Goal: Use online tool/utility: Utilize a website feature to perform a specific function

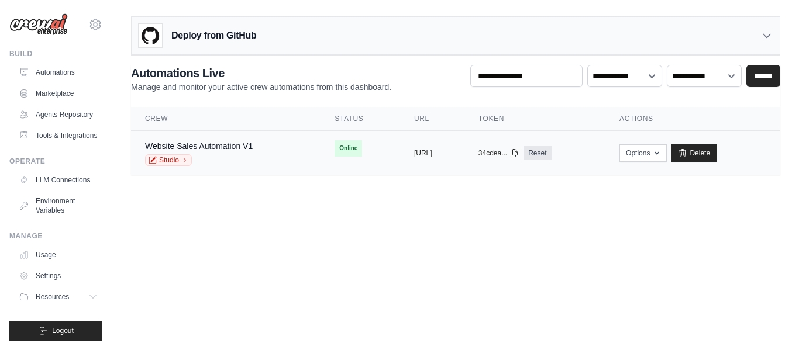
click at [181, 154] on div "Website Sales Automation V1 Studio" at bounding box center [199, 153] width 108 height 26
click at [154, 161] on icon at bounding box center [152, 160] width 8 height 8
click at [64, 66] on link "Automations" at bounding box center [59, 72] width 88 height 19
click at [58, 95] on link "Marketplace" at bounding box center [59, 93] width 88 height 19
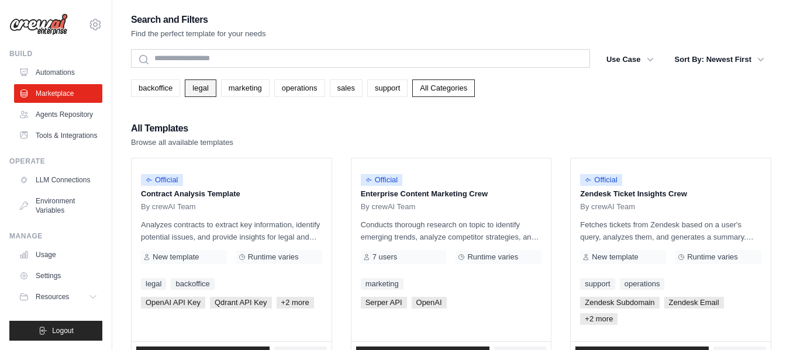
click at [208, 88] on link "legal" at bounding box center [200, 89] width 31 height 18
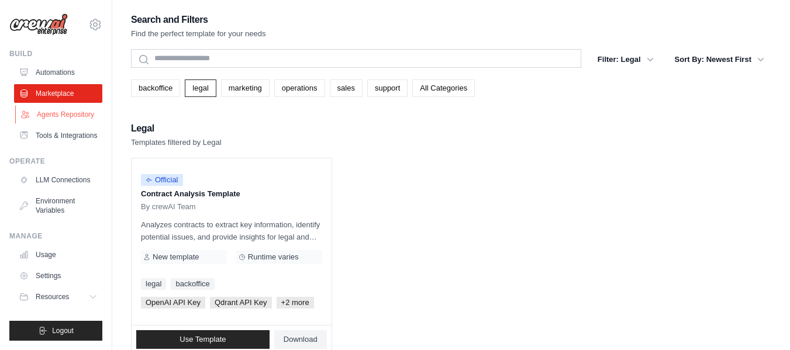
click at [68, 118] on link "Agents Repository" at bounding box center [59, 114] width 88 height 19
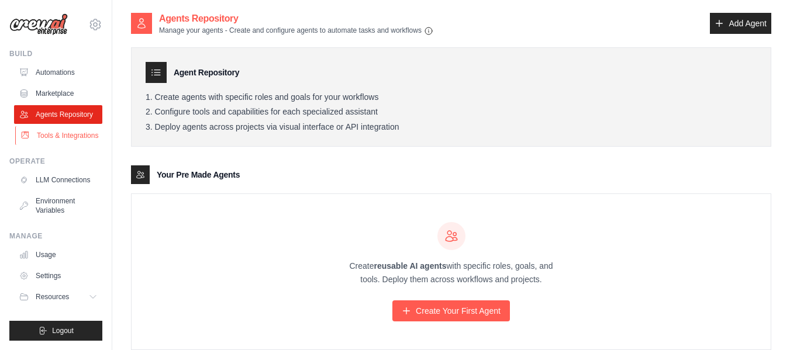
click at [72, 128] on link "Tools & Integrations" at bounding box center [59, 135] width 88 height 19
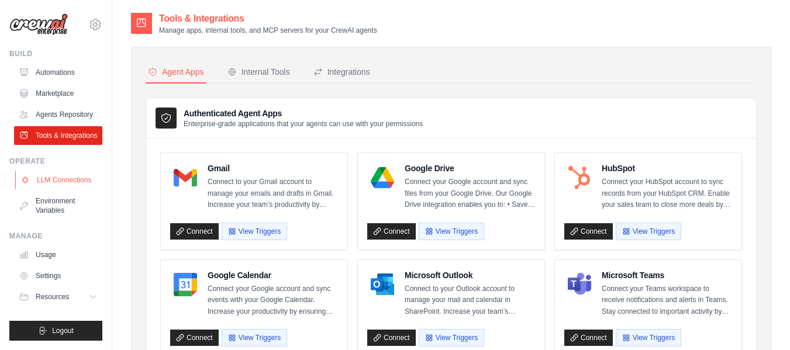
click at [59, 179] on link "LLM Connections" at bounding box center [59, 180] width 88 height 19
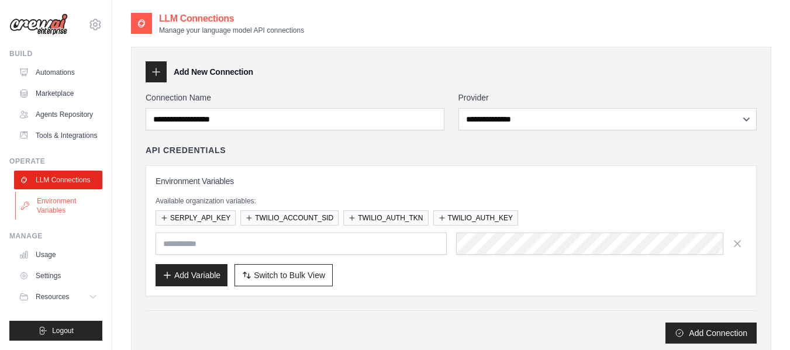
click at [67, 202] on link "Environment Variables" at bounding box center [59, 206] width 88 height 28
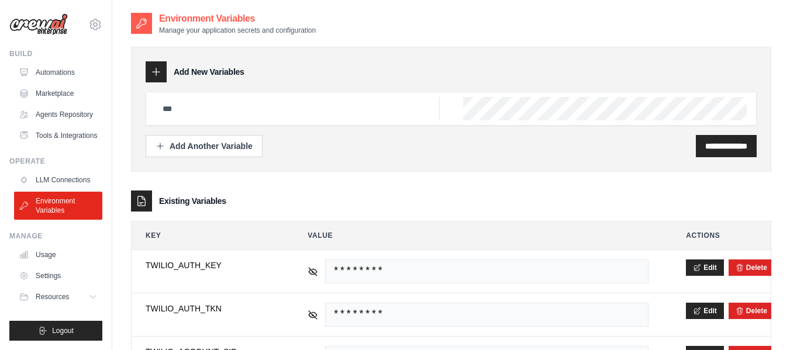
scroll to position [103, 0]
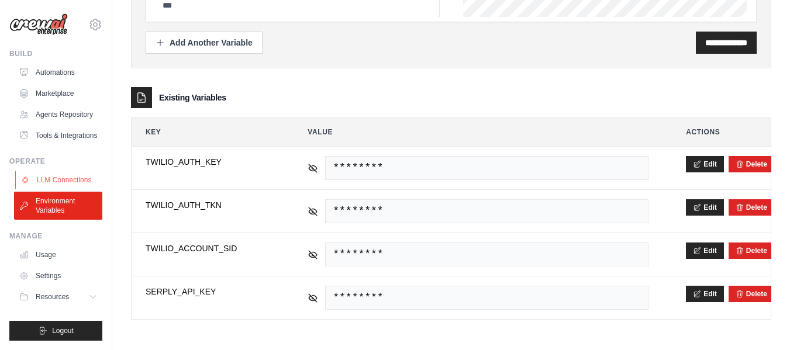
click at [65, 179] on link "LLM Connections" at bounding box center [59, 180] width 88 height 19
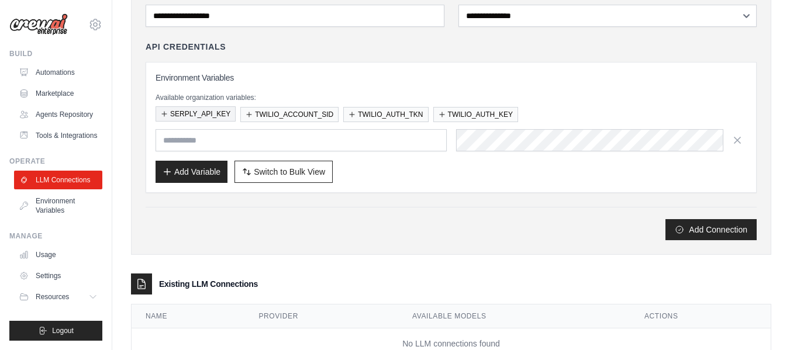
click at [205, 114] on button "SERPLY_API_KEY" at bounding box center [195, 113] width 80 height 15
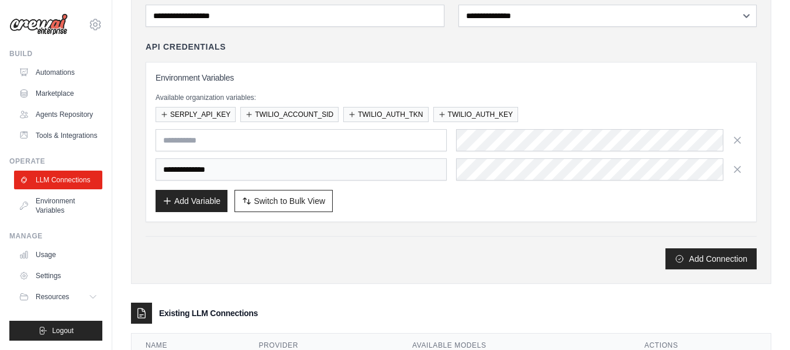
scroll to position [172, 0]
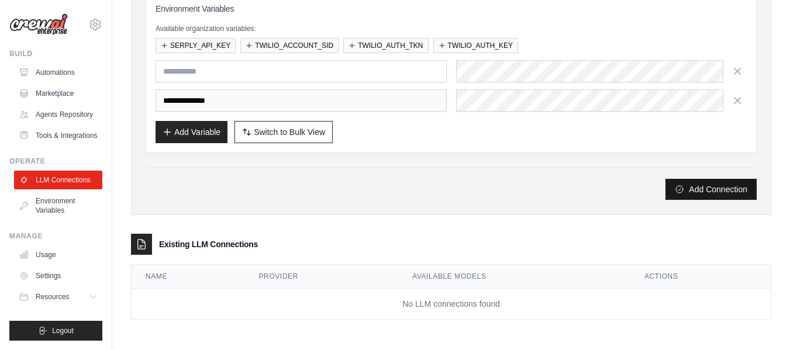
click at [692, 193] on button "Add Connection" at bounding box center [710, 189] width 91 height 21
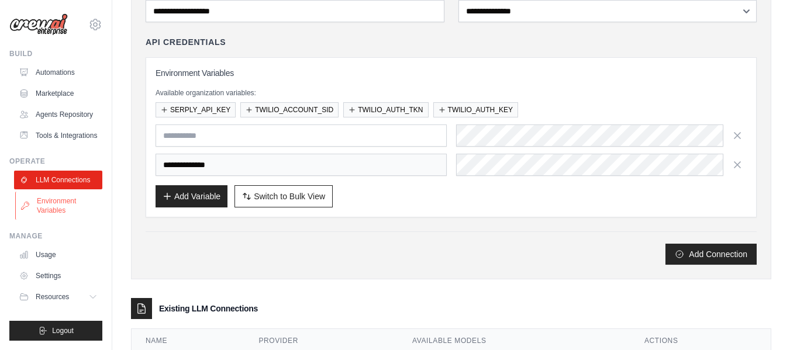
click at [33, 205] on link "Environment Variables" at bounding box center [59, 206] width 88 height 28
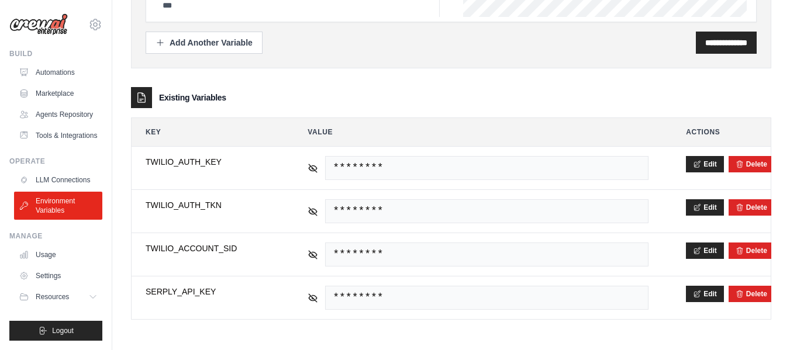
scroll to position [103, 0]
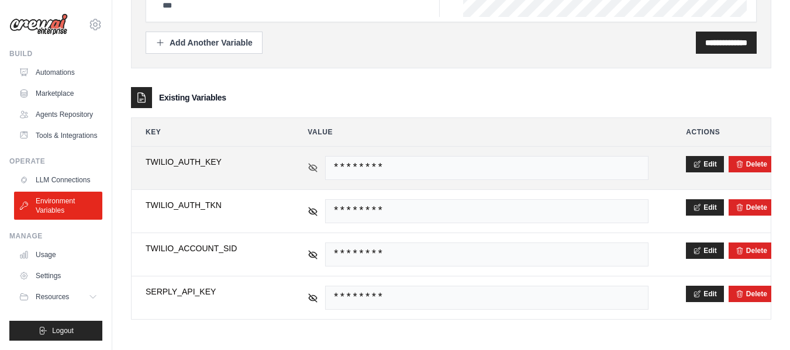
click at [313, 168] on icon at bounding box center [313, 168] width 8 height 8
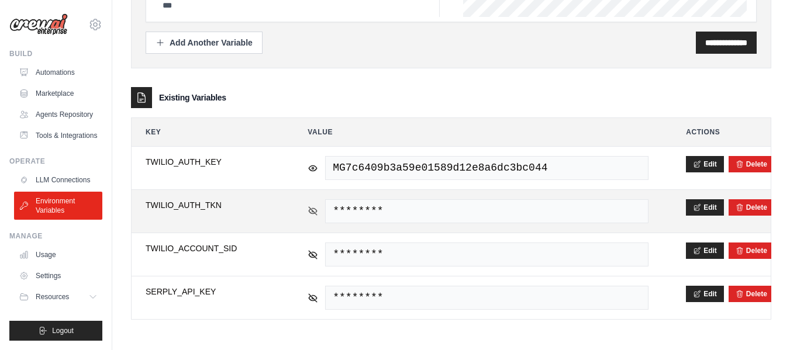
click at [312, 210] on icon at bounding box center [313, 211] width 8 height 8
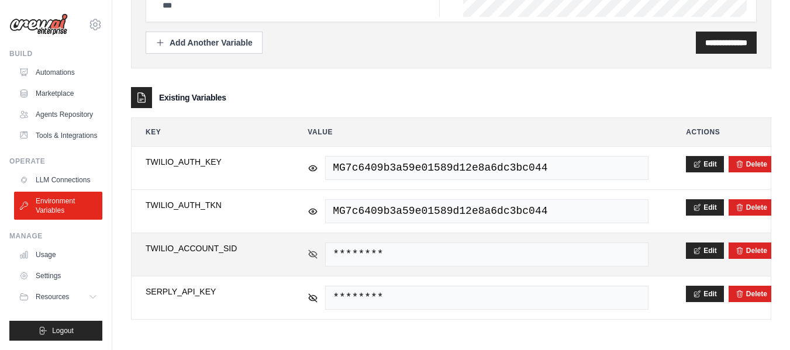
click at [312, 258] on icon at bounding box center [312, 254] width 11 height 11
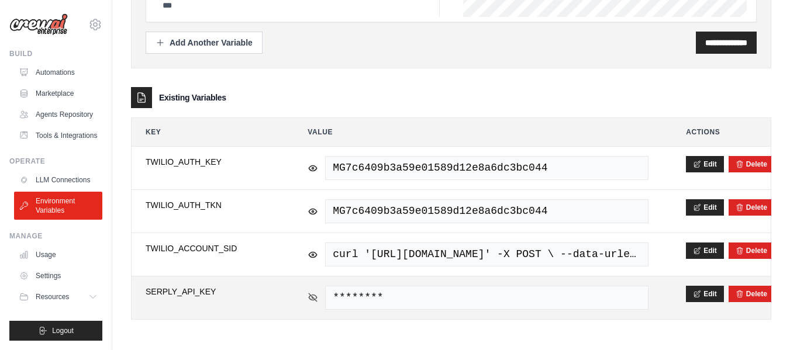
click at [312, 301] on icon at bounding box center [312, 297] width 11 height 11
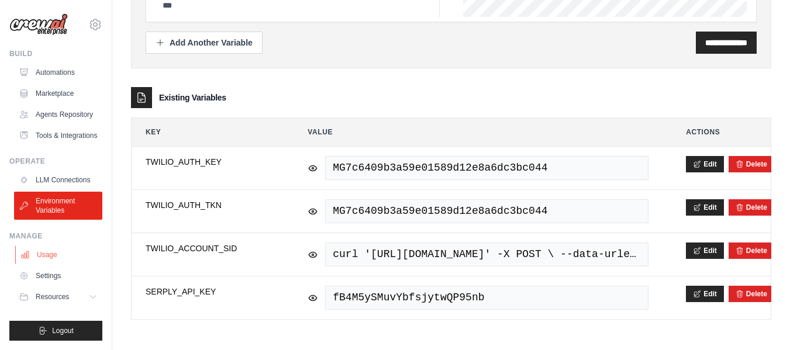
click at [74, 253] on link "Usage" at bounding box center [59, 255] width 88 height 19
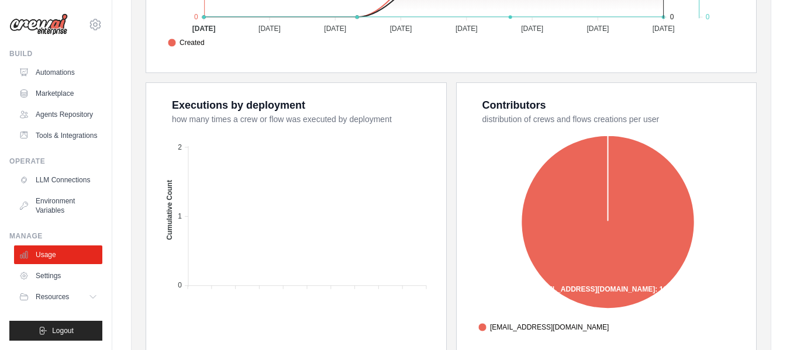
scroll to position [497, 0]
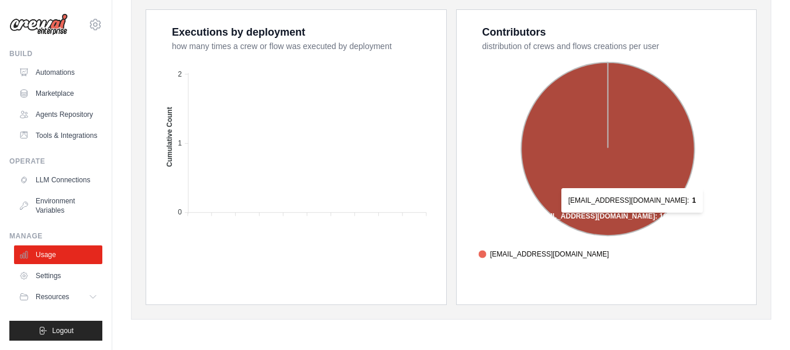
click at [621, 219] on icon at bounding box center [607, 149] width 173 height 173
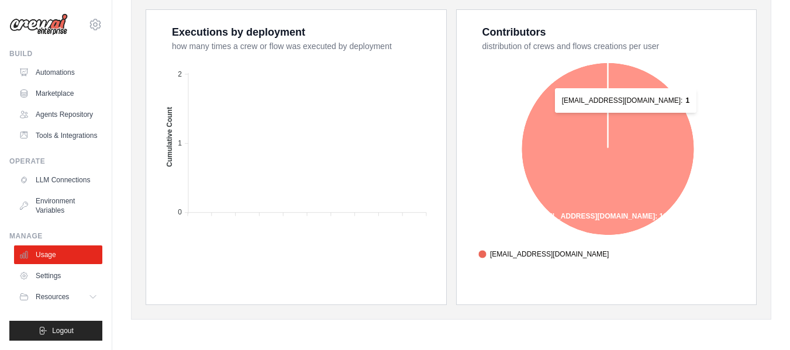
click at [615, 119] on icon at bounding box center [607, 149] width 173 height 173
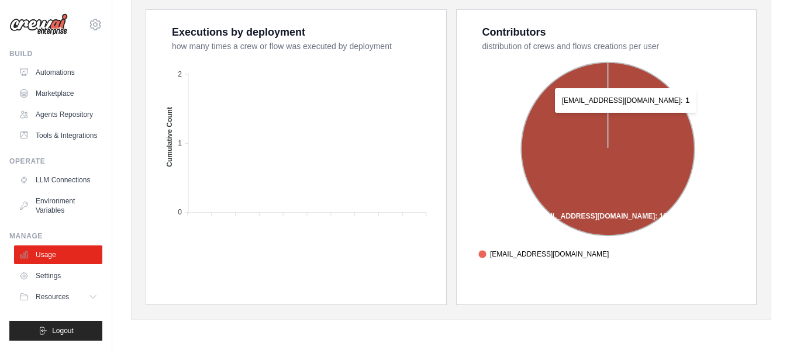
click at [615, 119] on icon at bounding box center [607, 149] width 173 height 173
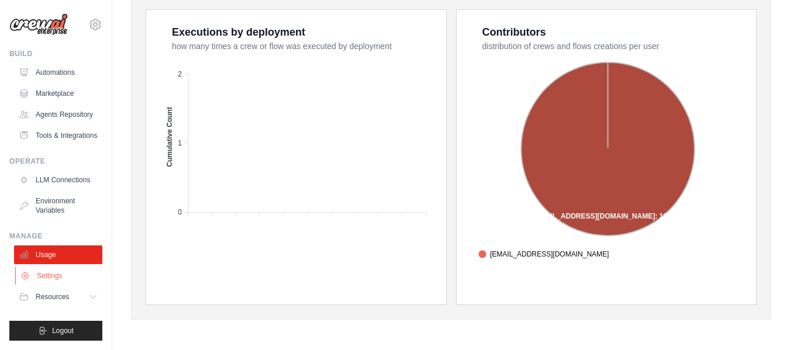
click at [54, 277] on link "Settings" at bounding box center [59, 276] width 88 height 19
click at [67, 277] on link "Settings" at bounding box center [59, 276] width 88 height 19
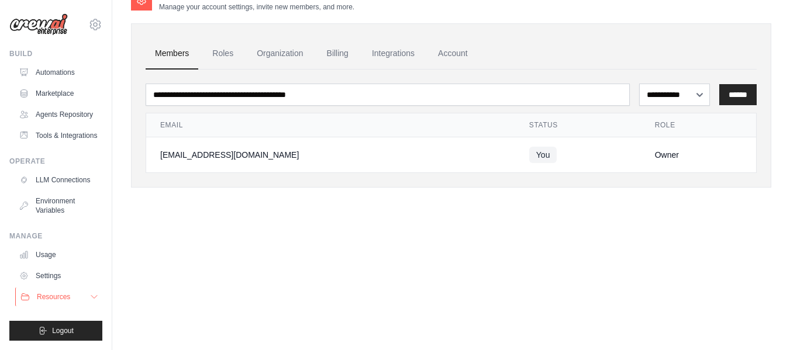
click at [65, 293] on span "Resources" at bounding box center [53, 296] width 33 height 9
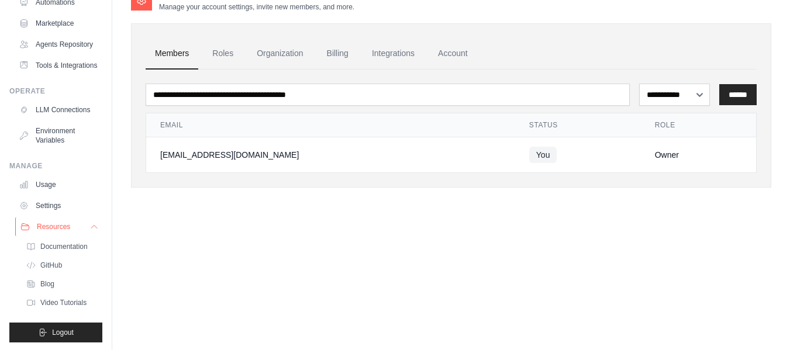
scroll to position [100, 0]
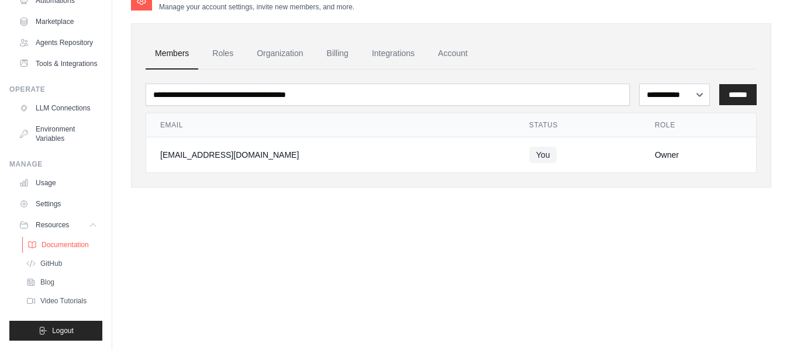
click at [64, 239] on link "Documentation" at bounding box center [62, 245] width 81 height 16
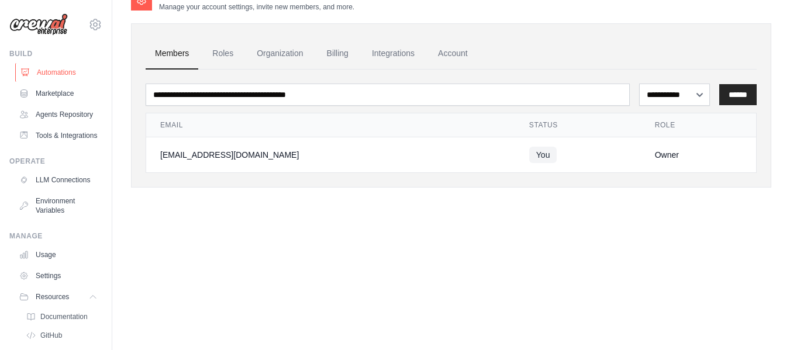
click at [53, 81] on link "Automations" at bounding box center [59, 72] width 88 height 19
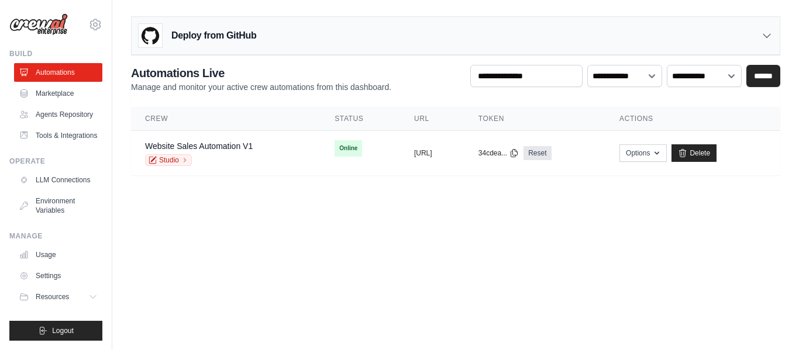
click at [727, 26] on div "Deploy from GitHub" at bounding box center [456, 36] width 648 height 38
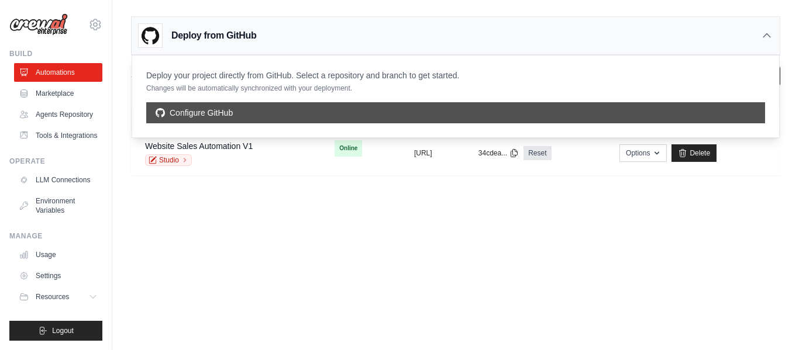
click at [402, 109] on link "Configure GitHub" at bounding box center [455, 112] width 618 height 21
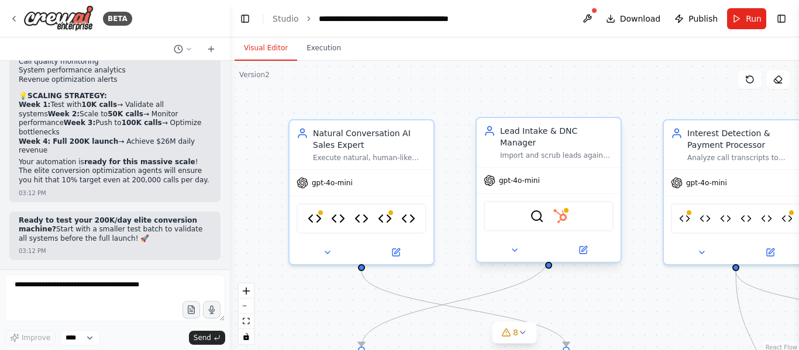
scroll to position [58721, 0]
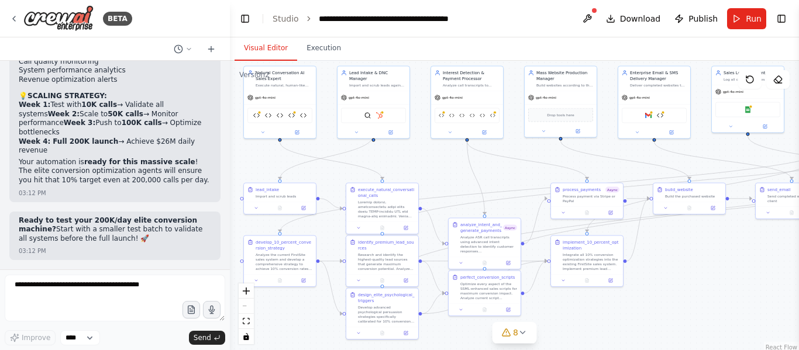
drag, startPoint x: 344, startPoint y: 245, endPoint x: 172, endPoint y: 157, distance: 192.7
click at [172, 157] on div "BETA The AI system will automatically search and find small businesses without …" at bounding box center [399, 175] width 799 height 350
click at [515, 334] on span "8" at bounding box center [515, 333] width 5 height 12
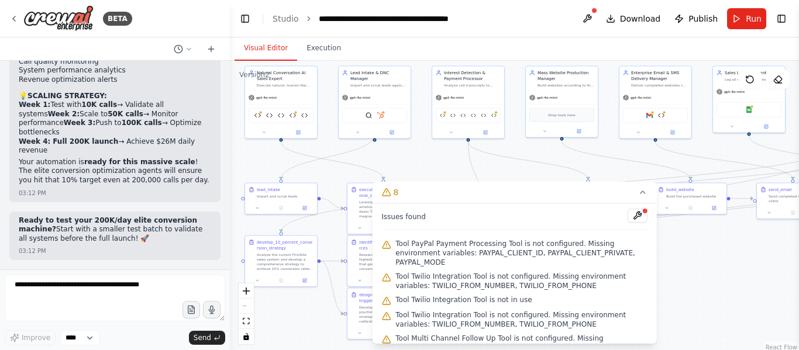
click at [112, 203] on div "The AI system will automatically search and find small businesses without a web…" at bounding box center [115, 165] width 230 height 209
click at [599, 198] on button "8" at bounding box center [514, 193] width 285 height 22
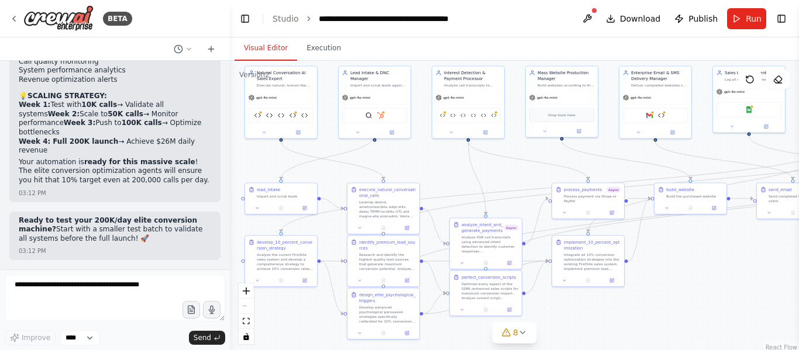
scroll to position [58453, 0]
click at [662, 113] on img at bounding box center [661, 114] width 7 height 7
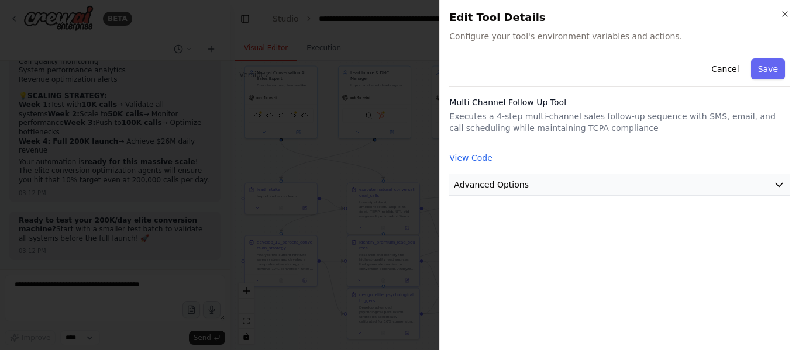
click at [679, 181] on button "Advanced Options" at bounding box center [619, 185] width 340 height 22
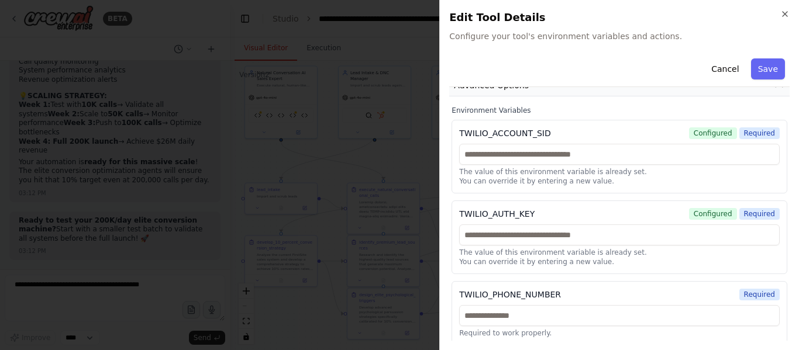
scroll to position [100, 0]
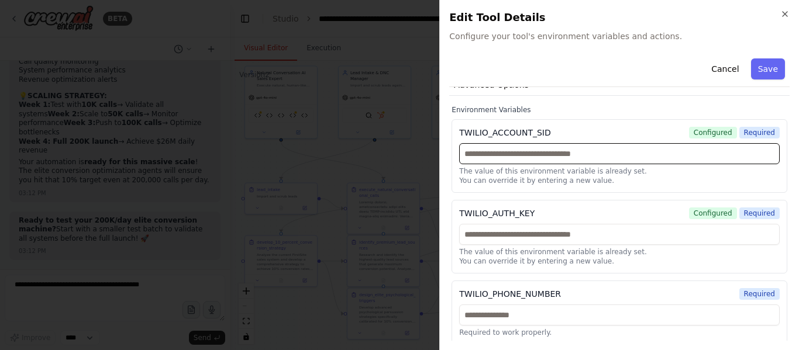
click at [627, 153] on input "text" at bounding box center [619, 153] width 320 height 21
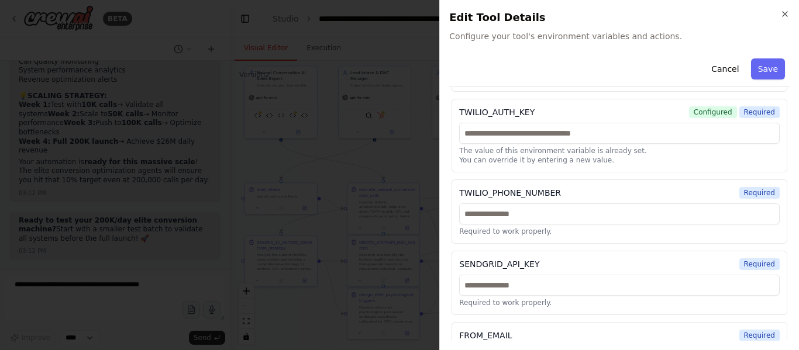
scroll to position [247, 0]
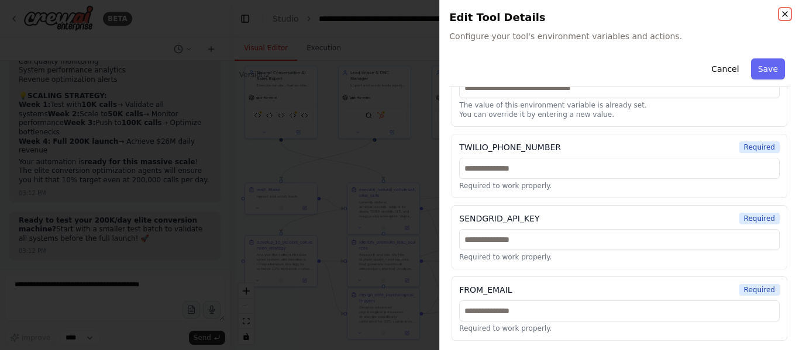
click at [784, 15] on icon "button" at bounding box center [784, 13] width 9 height 9
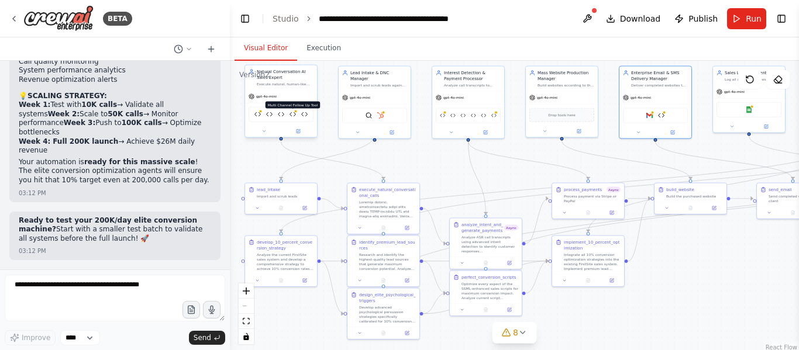
click at [294, 115] on img at bounding box center [292, 114] width 7 height 7
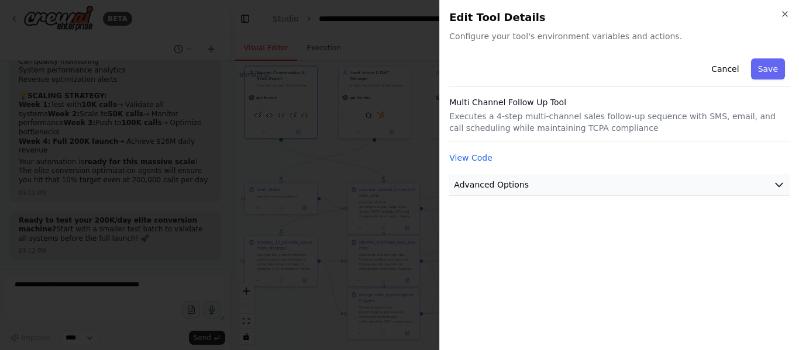
click at [519, 192] on button "Advanced Options" at bounding box center [619, 185] width 340 height 22
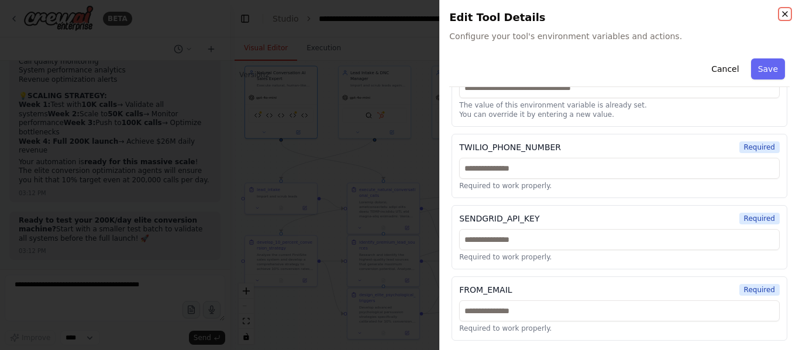
click at [789, 11] on icon "button" at bounding box center [784, 13] width 9 height 9
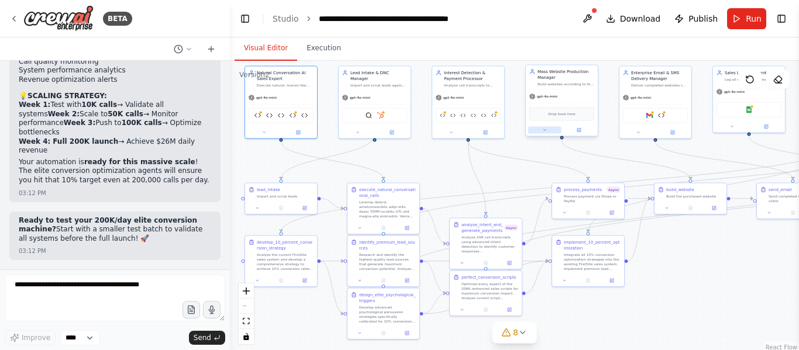
click at [542, 127] on button at bounding box center [544, 130] width 33 height 7
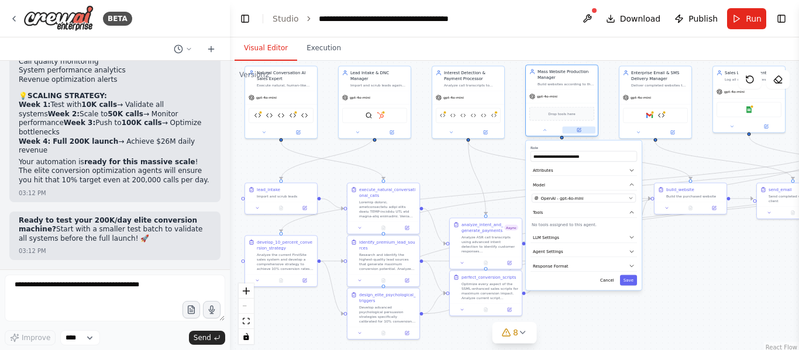
click at [579, 130] on icon at bounding box center [579, 129] width 3 height 3
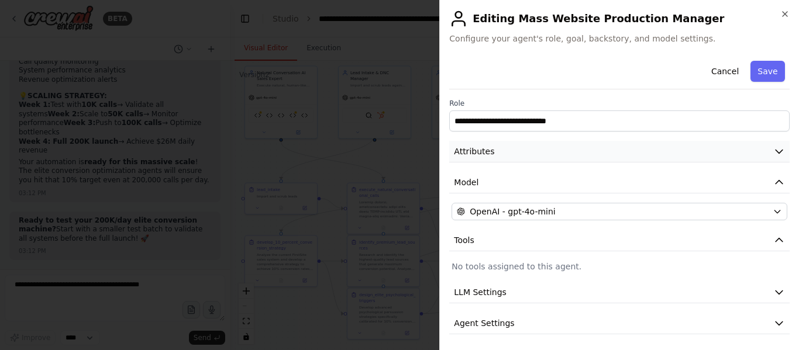
scroll to position [34, 0]
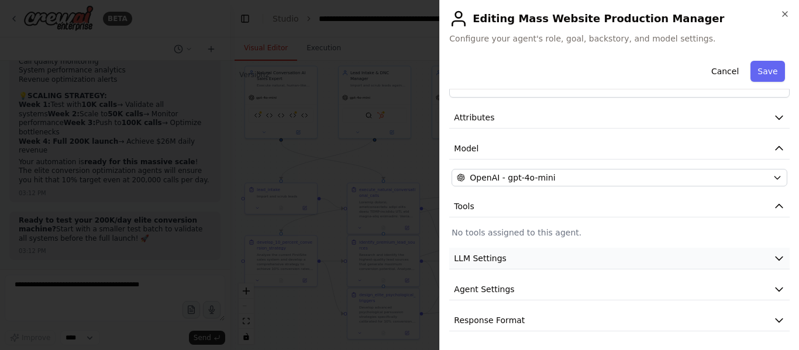
click at [509, 252] on button "LLM Settings" at bounding box center [619, 259] width 340 height 22
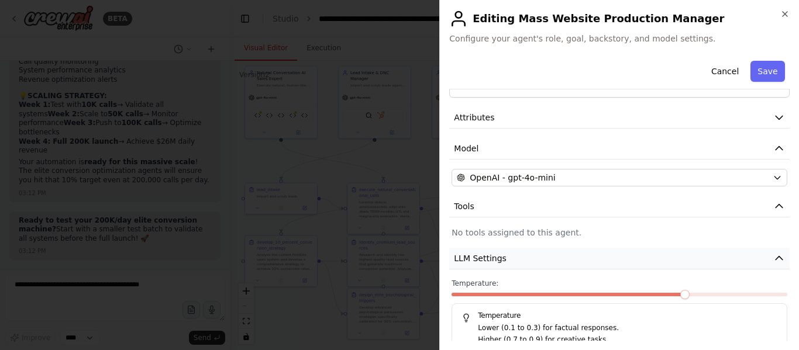
scroll to position [117, 0]
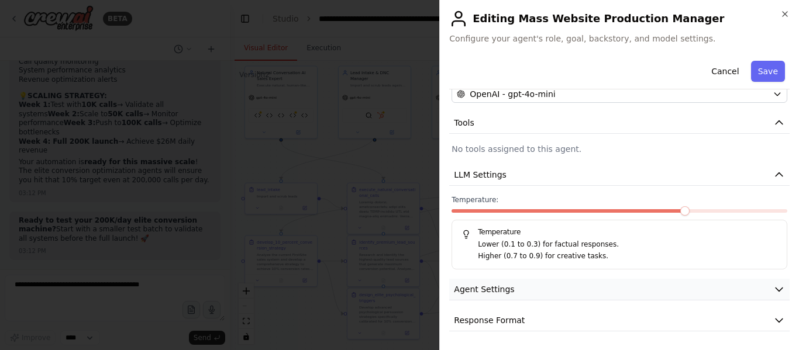
click at [493, 297] on button "Agent Settings" at bounding box center [619, 290] width 340 height 22
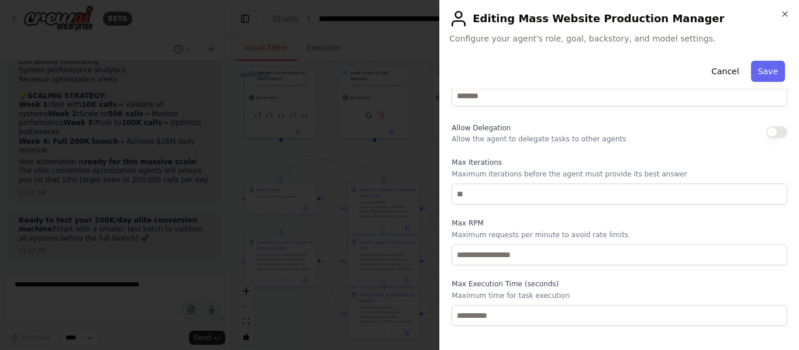
scroll to position [431, 0]
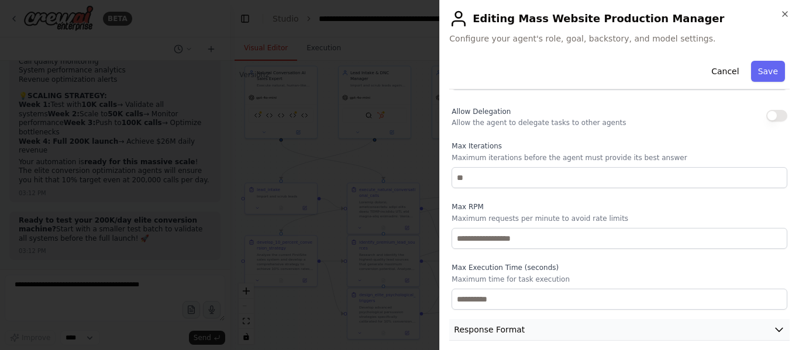
click at [488, 324] on span "Response Format" at bounding box center [489, 330] width 71 height 12
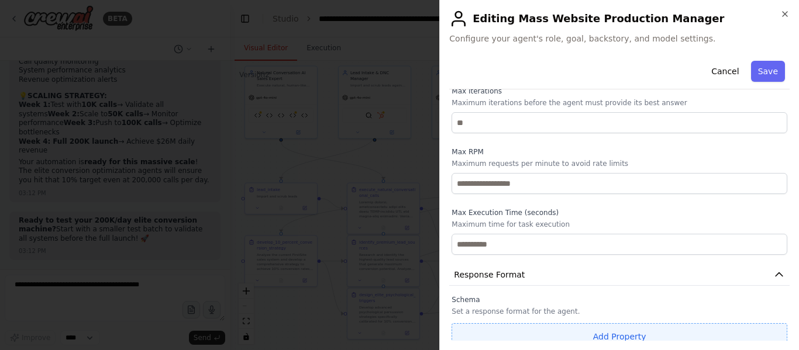
click at [625, 327] on button "Add Property" at bounding box center [619, 336] width 336 height 27
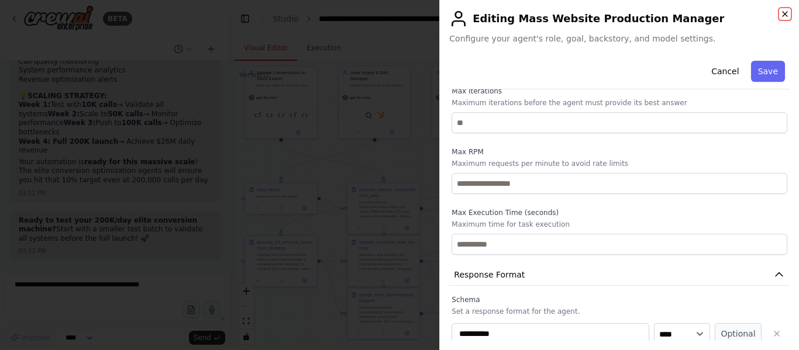
click at [784, 13] on icon "button" at bounding box center [784, 13] width 9 height 9
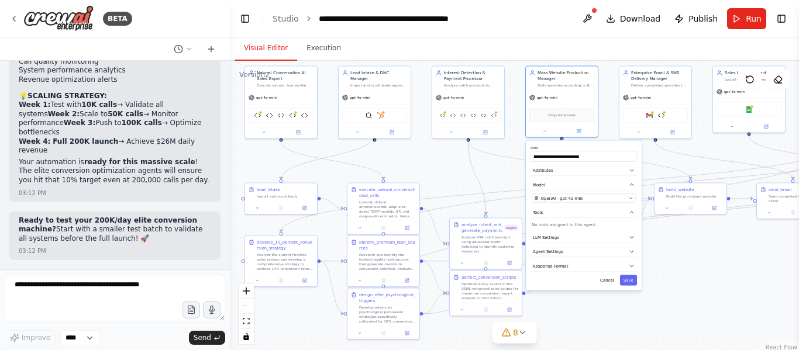
click at [675, 292] on div ".deletable-edge-delete-btn { width: 20px; height: 20px; border: 0px solid #ffff…" at bounding box center [514, 207] width 569 height 292
click at [717, 274] on div ".deletable-edge-delete-btn { width: 20px; height: 20px; border: 0px solid #ffff…" at bounding box center [514, 207] width 569 height 292
click at [552, 133] on button at bounding box center [544, 130] width 33 height 7
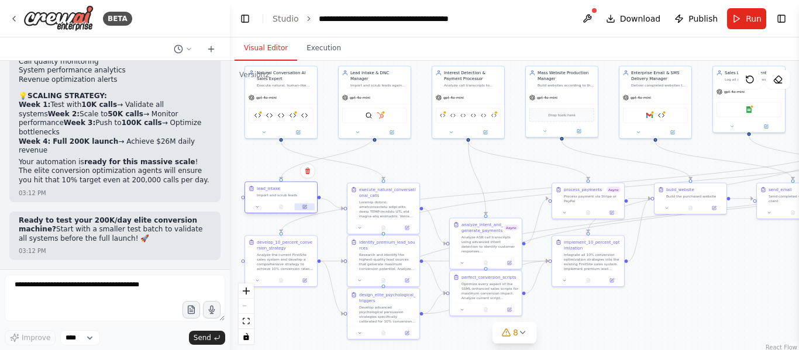
click at [312, 209] on button at bounding box center [305, 206] width 20 height 7
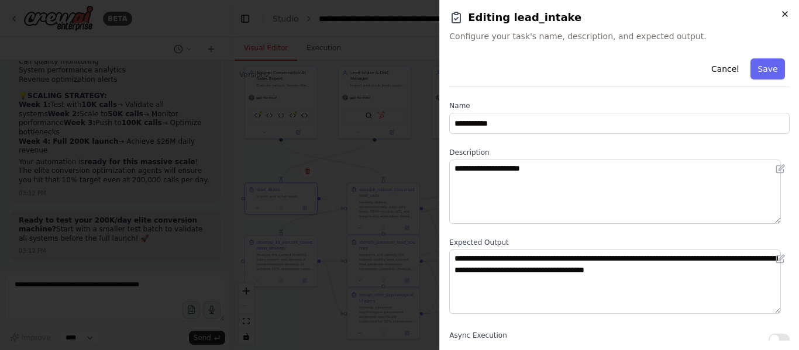
click at [784, 15] on icon "button" at bounding box center [784, 14] width 5 height 5
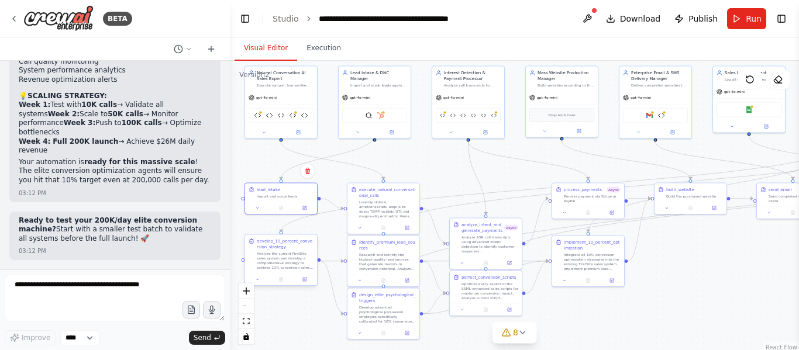
click at [298, 285] on div at bounding box center [281, 280] width 72 height 12
click at [751, 112] on div "Google Sheets" at bounding box center [748, 108] width 65 height 15
click at [751, 109] on img at bounding box center [748, 108] width 7 height 7
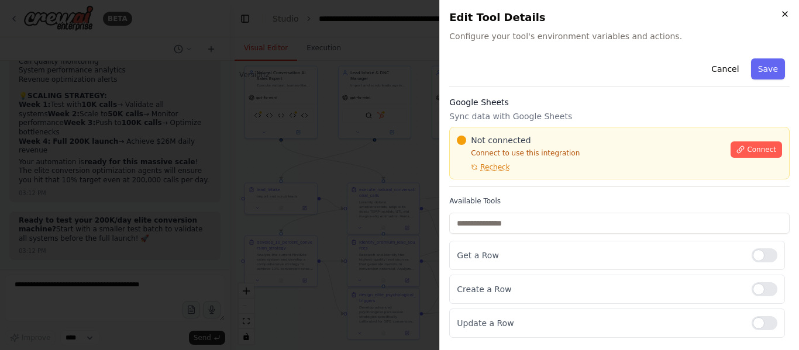
click at [785, 17] on icon "button" at bounding box center [784, 13] width 9 height 9
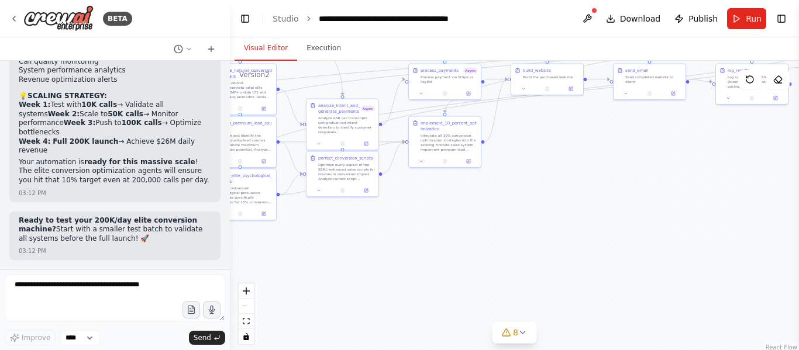
drag, startPoint x: 697, startPoint y: 277, endPoint x: 554, endPoint y: 157, distance: 186.4
click at [554, 157] on div ".deletable-edge-delete-btn { width: 20px; height: 20px; border: 0px solid #ffff…" at bounding box center [514, 207] width 569 height 292
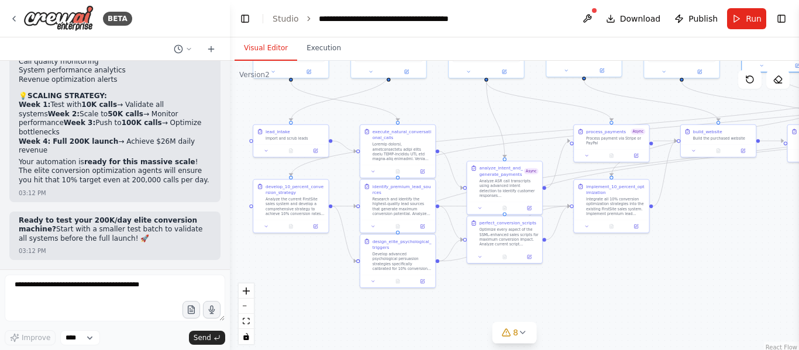
drag, startPoint x: 530, startPoint y: 194, endPoint x: 706, endPoint y: 254, distance: 185.8
click at [706, 254] on div ".deletable-edge-delete-btn { width: 20px; height: 20px; border: 0px solid #ffff…" at bounding box center [514, 207] width 569 height 292
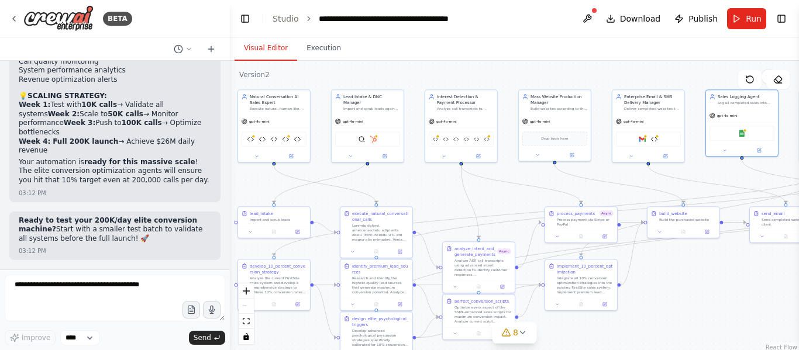
drag, startPoint x: 694, startPoint y: 274, endPoint x: 666, endPoint y: 344, distance: 75.6
click at [666, 344] on div ".deletable-edge-delete-btn { width: 20px; height: 20px; border: 0px solid #ffff…" at bounding box center [514, 207] width 569 height 292
click at [374, 135] on img at bounding box center [372, 138] width 7 height 7
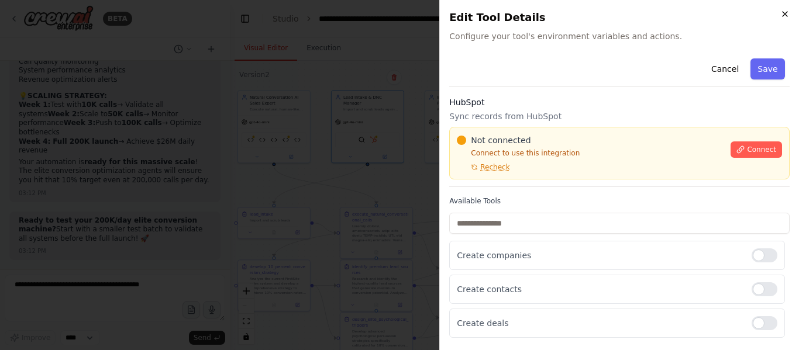
click at [785, 14] on icon "button" at bounding box center [784, 13] width 9 height 9
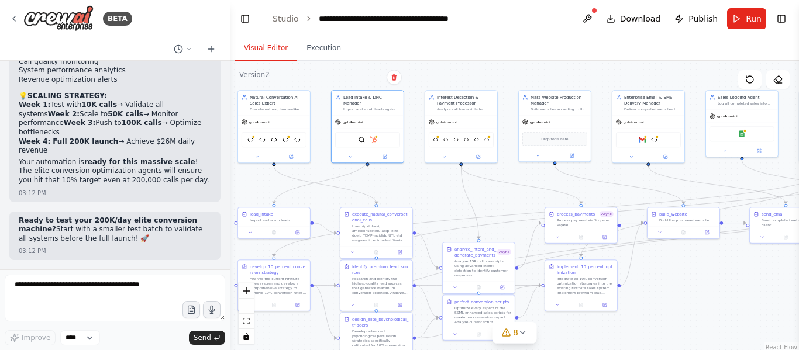
scroll to position [58389, 0]
click at [299, 46] on button "Execution" at bounding box center [323, 48] width 53 height 25
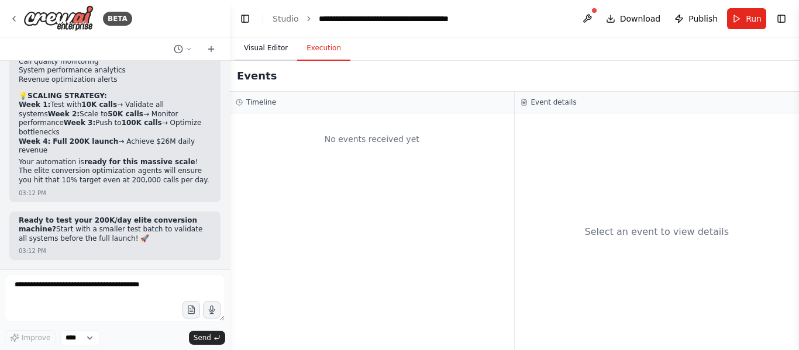
click at [274, 50] on button "Visual Editor" at bounding box center [265, 48] width 63 height 25
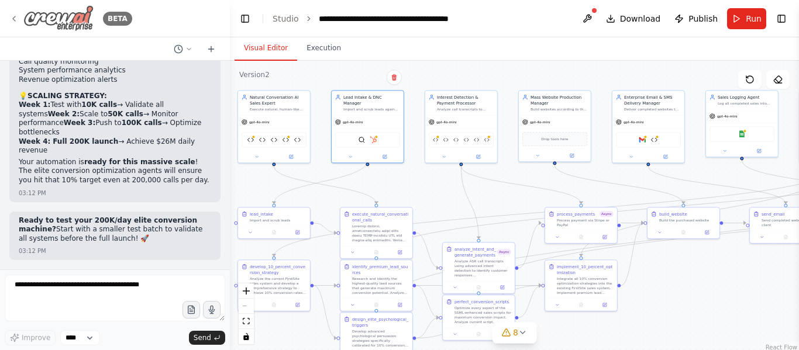
click at [26, 26] on img at bounding box center [58, 18] width 70 height 26
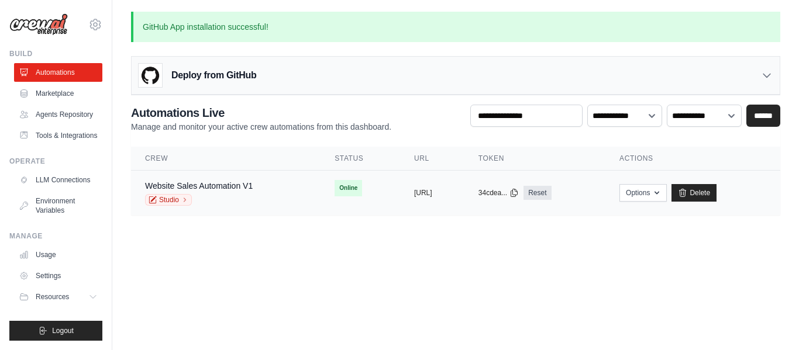
click at [350, 191] on td "Online" at bounding box center [360, 188] width 80 height 35
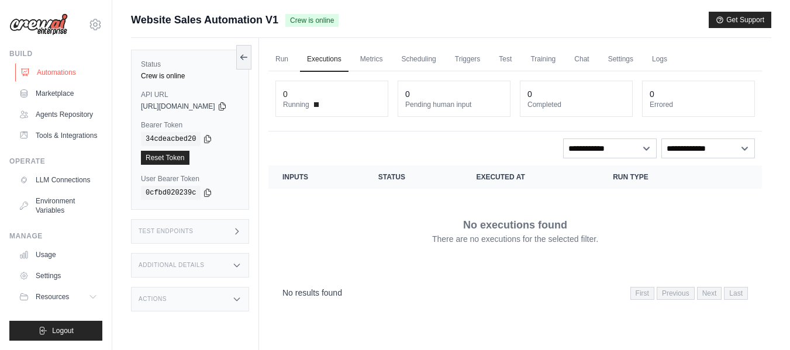
click at [49, 74] on link "Automations" at bounding box center [59, 72] width 88 height 19
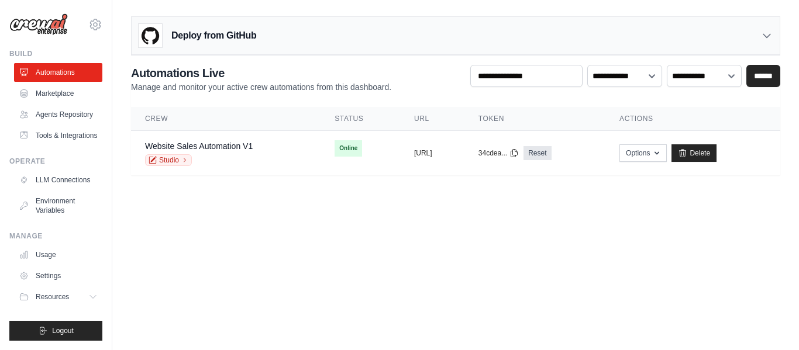
click at [192, 62] on div "**********" at bounding box center [455, 94] width 686 height 164
click at [71, 95] on link "Marketplace" at bounding box center [59, 93] width 88 height 19
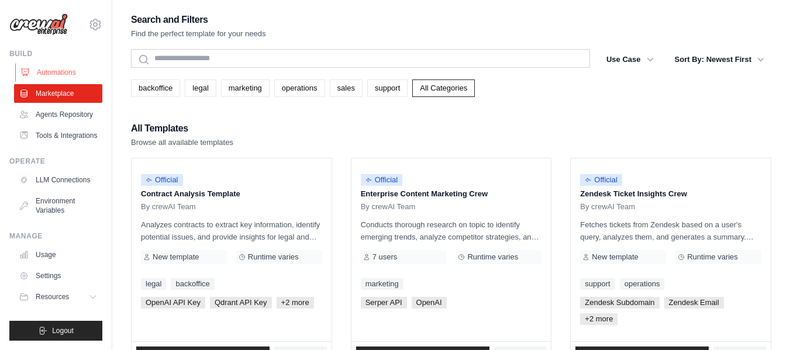
click at [74, 66] on link "Automations" at bounding box center [59, 72] width 88 height 19
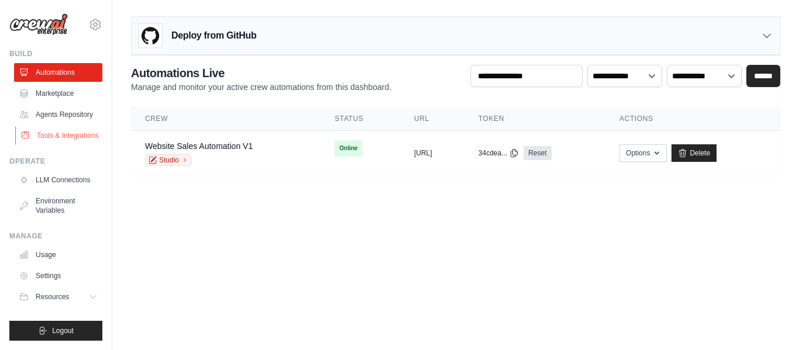
click at [65, 131] on link "Tools & Integrations" at bounding box center [59, 135] width 88 height 19
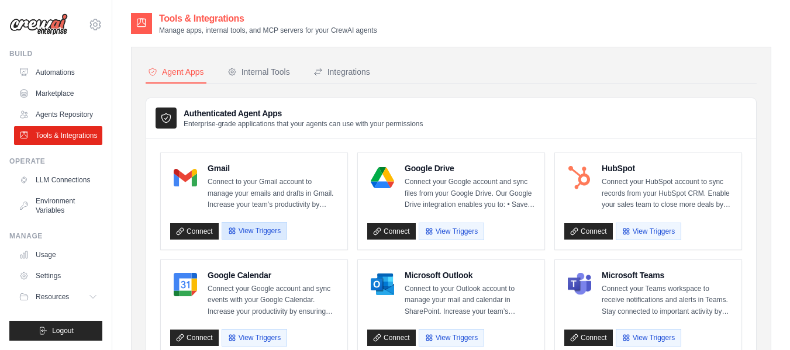
click at [231, 227] on icon "button" at bounding box center [232, 231] width 8 height 8
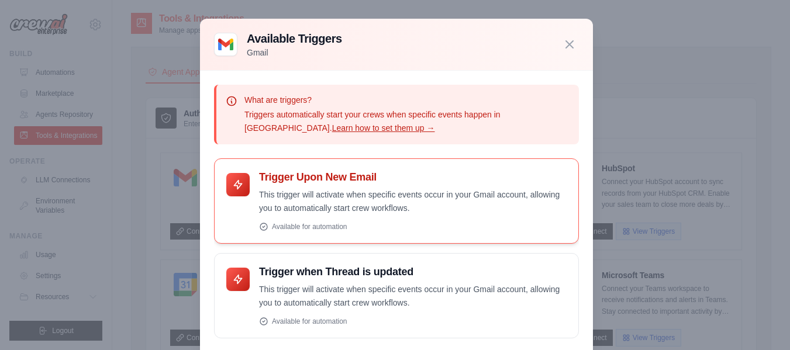
scroll to position [64, 0]
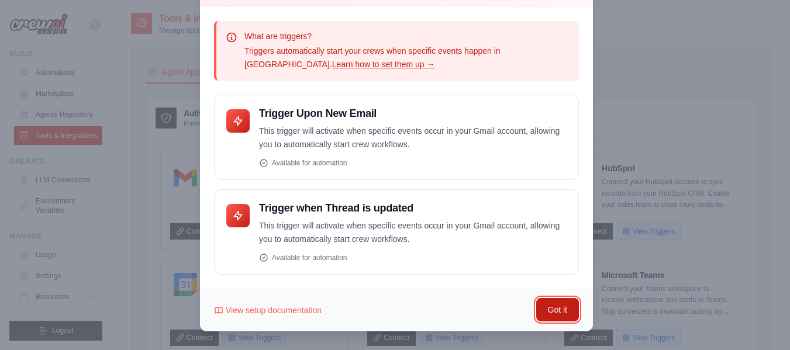
click at [561, 301] on button "Got it" at bounding box center [557, 309] width 43 height 23
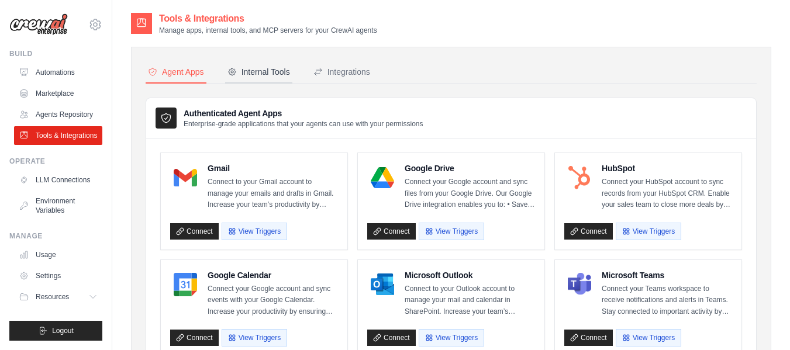
click at [283, 72] on div "Internal Tools" at bounding box center [258, 72] width 63 height 12
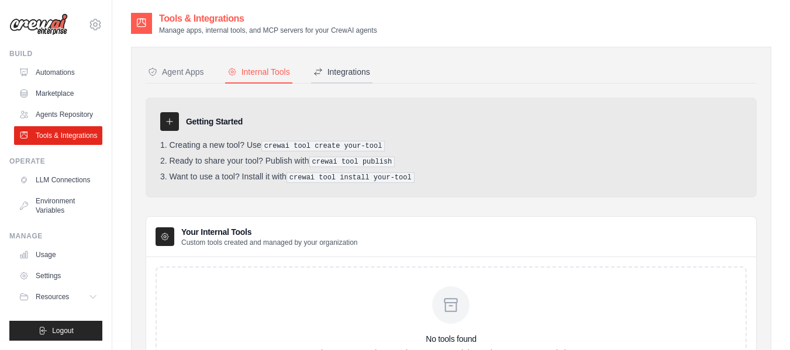
click at [347, 72] on div "Integrations" at bounding box center [341, 72] width 57 height 12
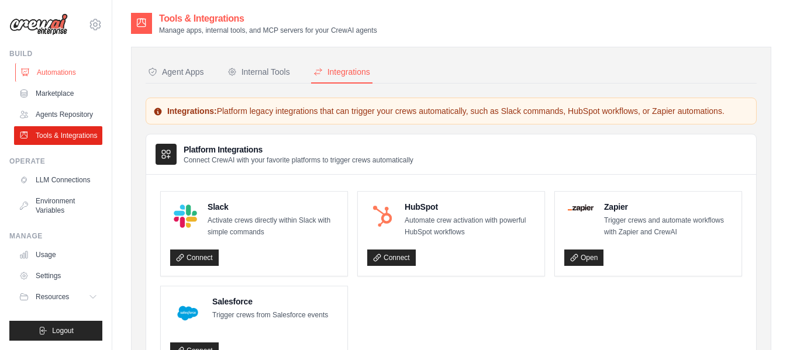
click at [50, 65] on link "Automations" at bounding box center [59, 72] width 88 height 19
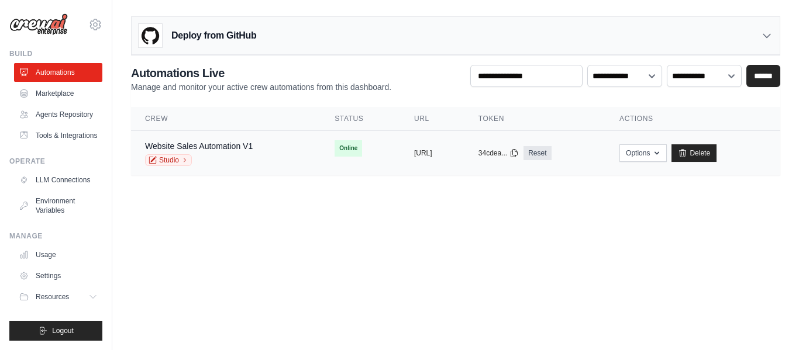
click at [179, 153] on div "Website Sales Automation V1 Studio" at bounding box center [199, 153] width 108 height 26
click at [167, 161] on link "Studio" at bounding box center [168, 160] width 47 height 12
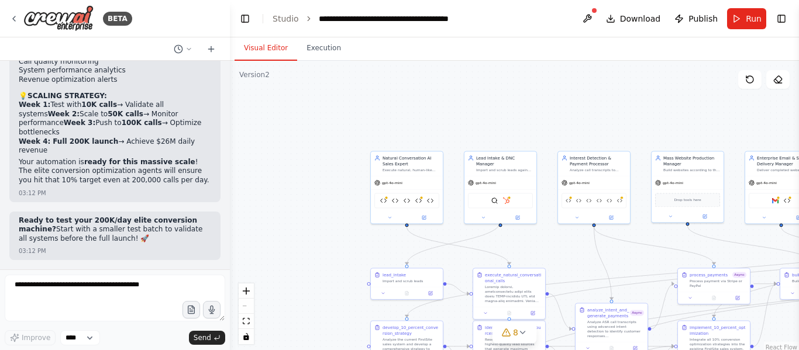
scroll to position [57447, 0]
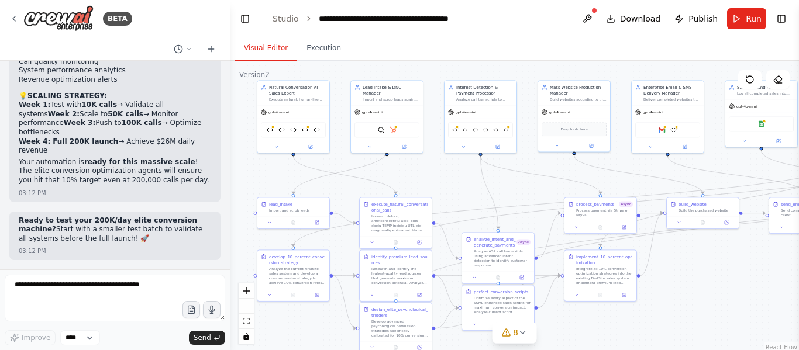
drag, startPoint x: 464, startPoint y: 133, endPoint x: 350, endPoint y: 61, distance: 134.5
click at [350, 61] on div ".deletable-edge-delete-btn { width: 20px; height: 20px; border: 0px solid #ffff…" at bounding box center [514, 207] width 569 height 292
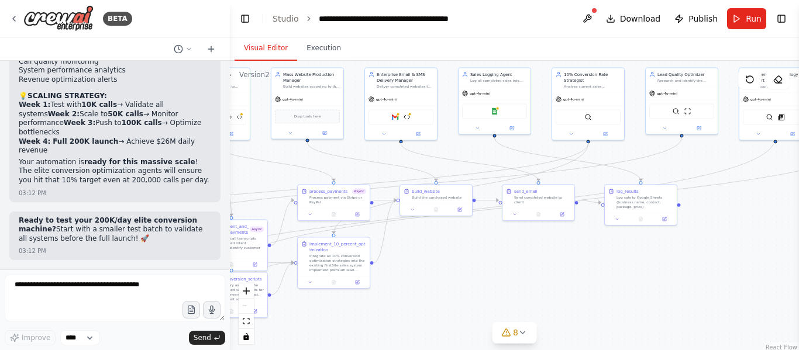
drag, startPoint x: 701, startPoint y: 290, endPoint x: 436, endPoint y: 279, distance: 265.0
click at [436, 279] on div ".deletable-edge-delete-btn { width: 20px; height: 20px; border: 0px solid #ffff…" at bounding box center [514, 207] width 569 height 292
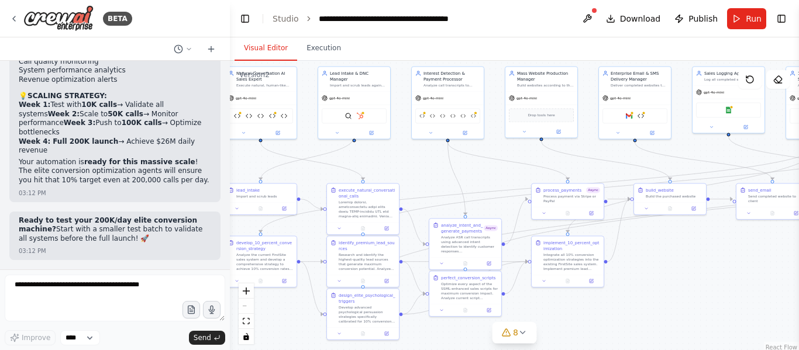
drag, startPoint x: 630, startPoint y: 288, endPoint x: 794, endPoint y: 288, distance: 164.3
click at [794, 288] on div "BETA The AI system will automatically search and find small businesses without …" at bounding box center [399, 175] width 799 height 350
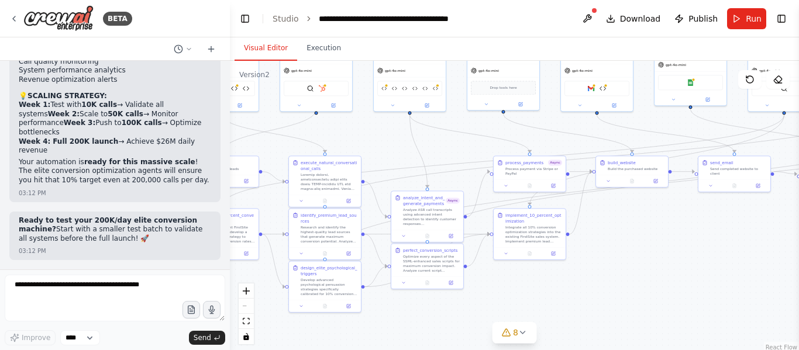
drag, startPoint x: 710, startPoint y: 301, endPoint x: 635, endPoint y: 288, distance: 75.4
click at [635, 288] on div ".deletable-edge-delete-btn { width: 20px; height: 20px; border: 0px solid #ffff…" at bounding box center [514, 207] width 569 height 292
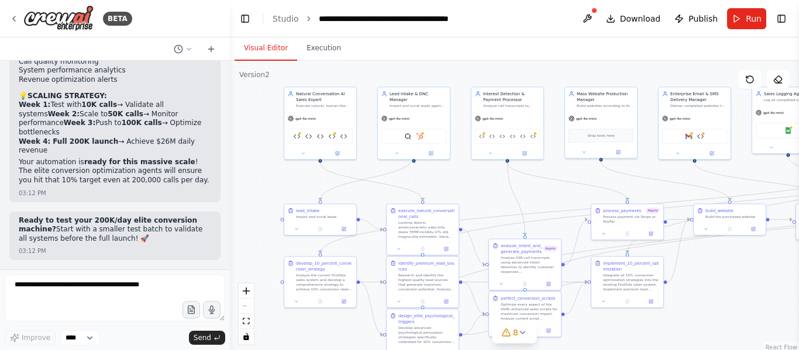
drag, startPoint x: 593, startPoint y: 295, endPoint x: 727, endPoint y: 331, distance: 139.4
click at [727, 331] on div ".deletable-edge-delete-btn { width: 20px; height: 20px; border: 0px solid #ffff…" at bounding box center [514, 207] width 569 height 292
